Goal: Information Seeking & Learning: Learn about a topic

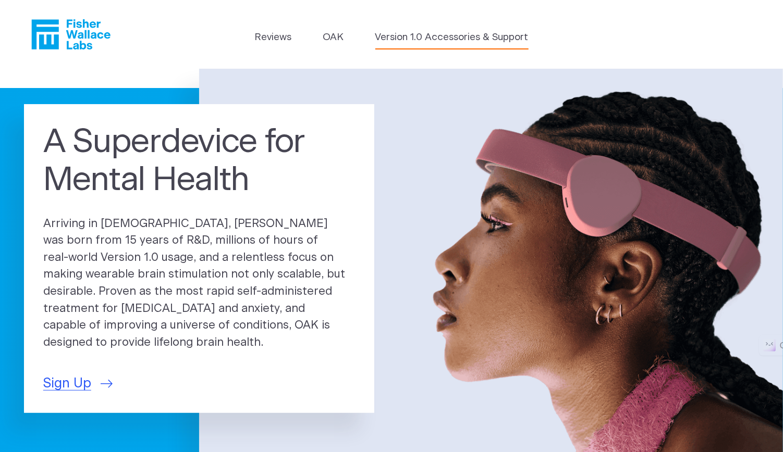
click at [394, 36] on link "Version 1.0 Accessories & Support" at bounding box center [451, 37] width 153 height 15
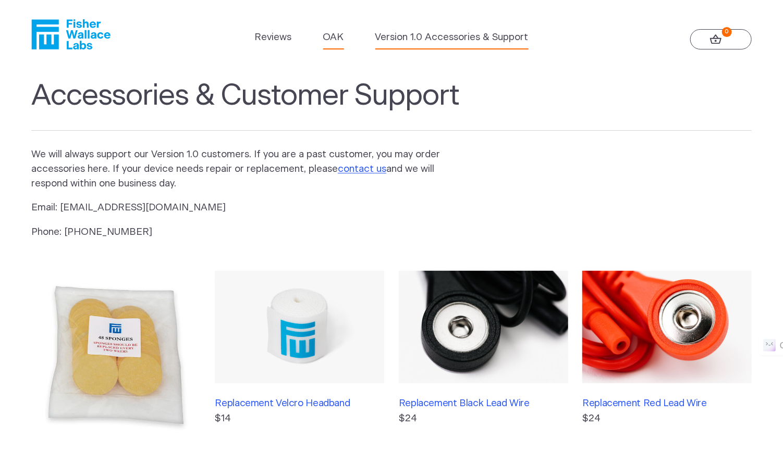
click at [332, 33] on link "OAK" at bounding box center [333, 37] width 21 height 15
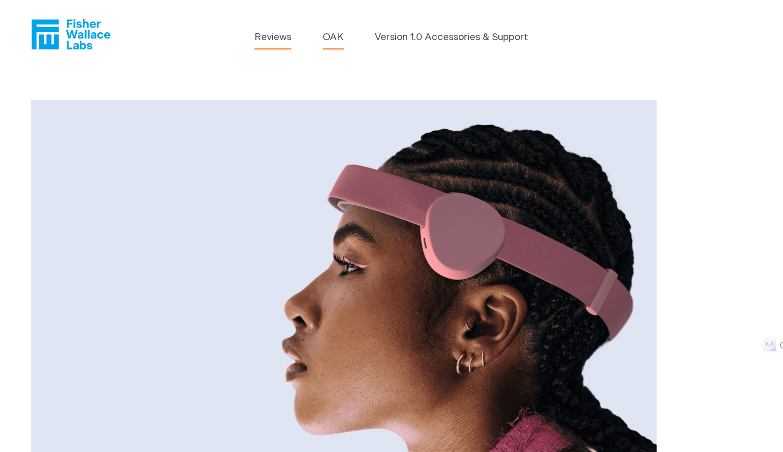
click at [272, 36] on link "Reviews" at bounding box center [272, 37] width 37 height 15
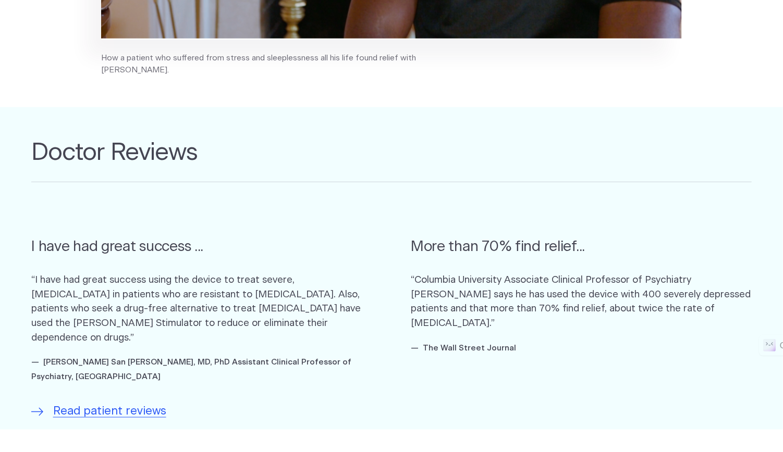
scroll to position [521, 0]
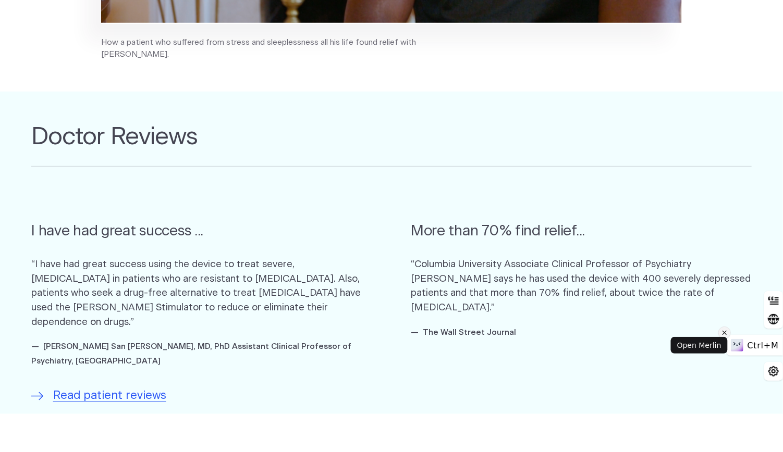
click at [728, 331] on icon at bounding box center [724, 333] width 7 height 13
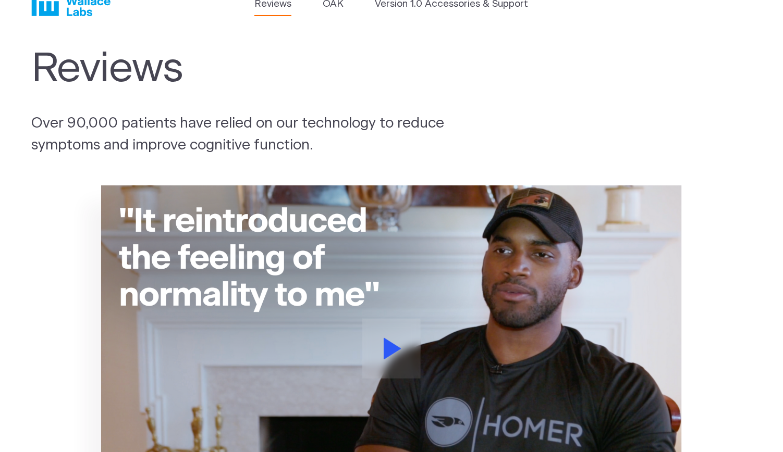
scroll to position [0, 0]
